Goal: Find specific page/section: Find specific page/section

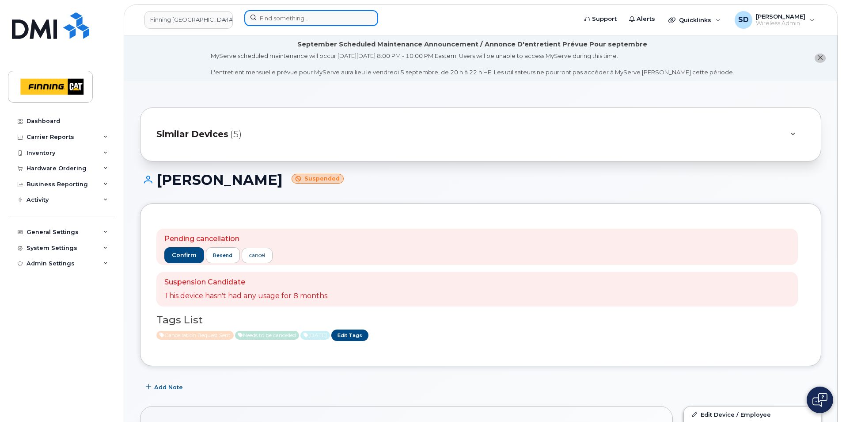
click at [287, 19] on input at bounding box center [311, 18] width 134 height 16
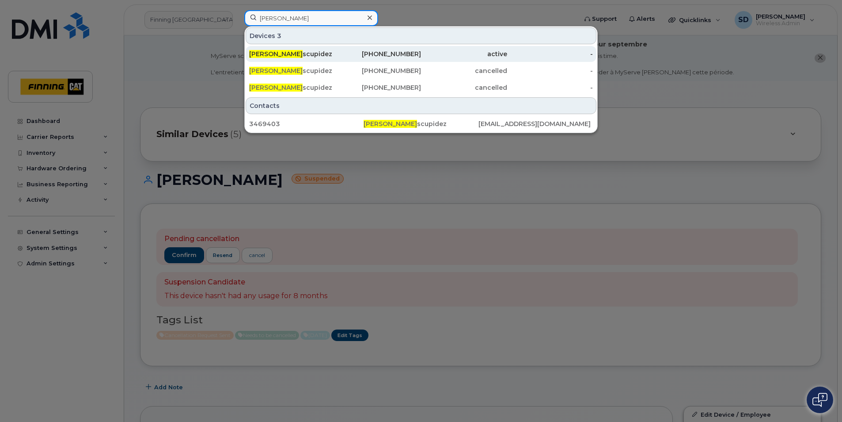
type input "Bobby ili"
click at [266, 57] on span "Bobby Ili" at bounding box center [275, 54] width 53 height 8
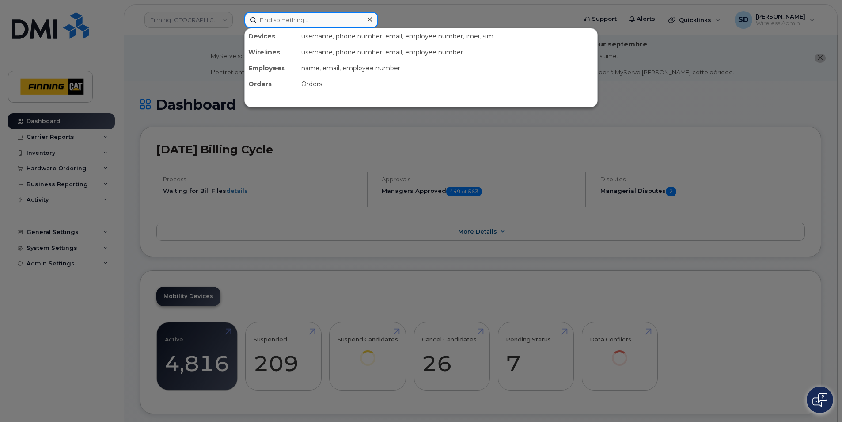
paste input "[PERSON_NAME]"
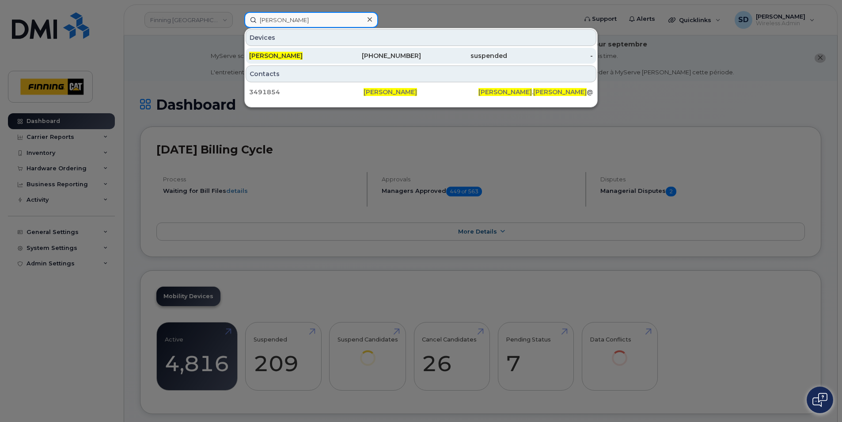
type input "[PERSON_NAME]"
click at [274, 55] on span "[PERSON_NAME]" at bounding box center [275, 56] width 53 height 8
